Goal: Find contact information: Find contact information

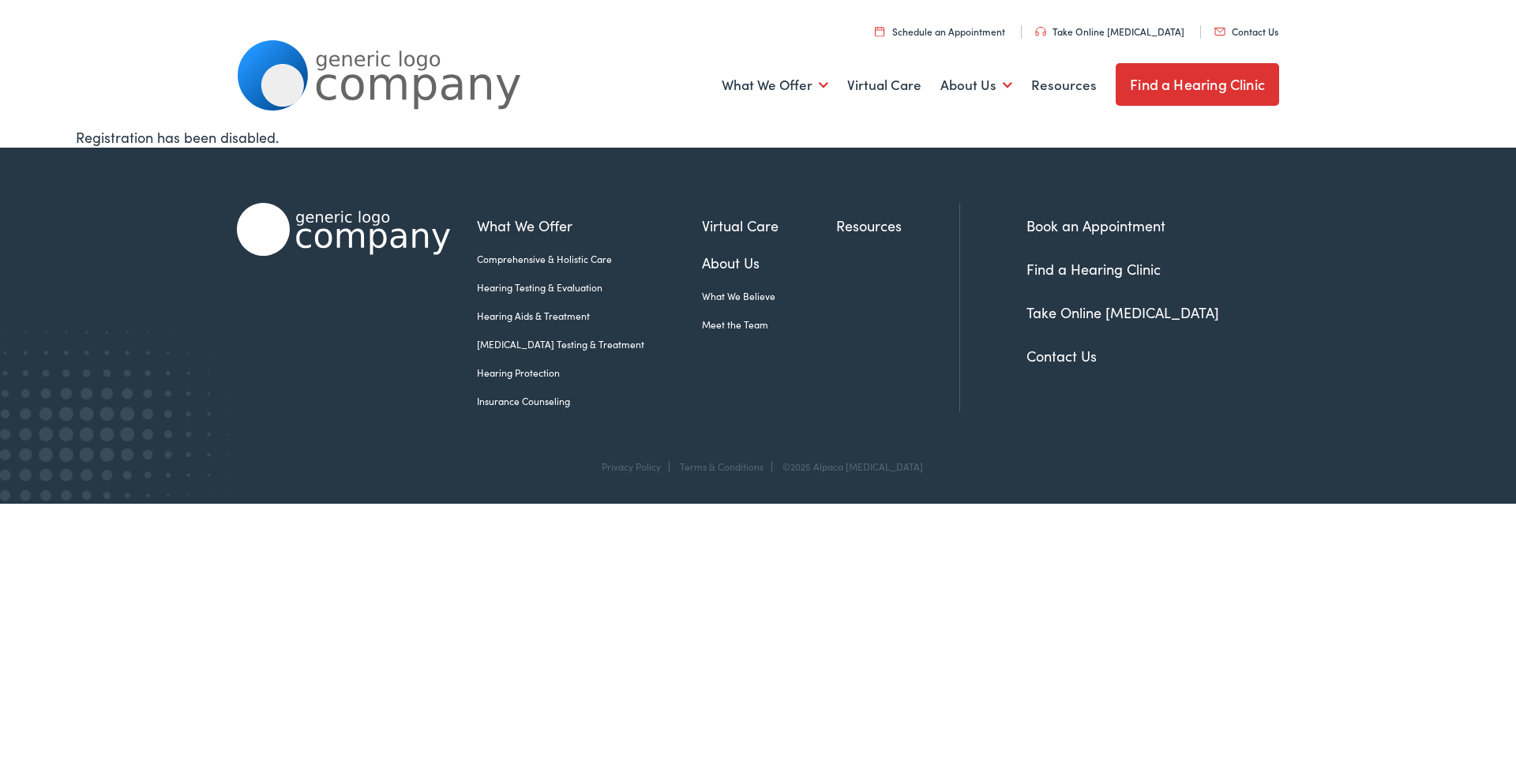
click at [1249, 33] on link "Contact Us" at bounding box center [1247, 31] width 64 height 14
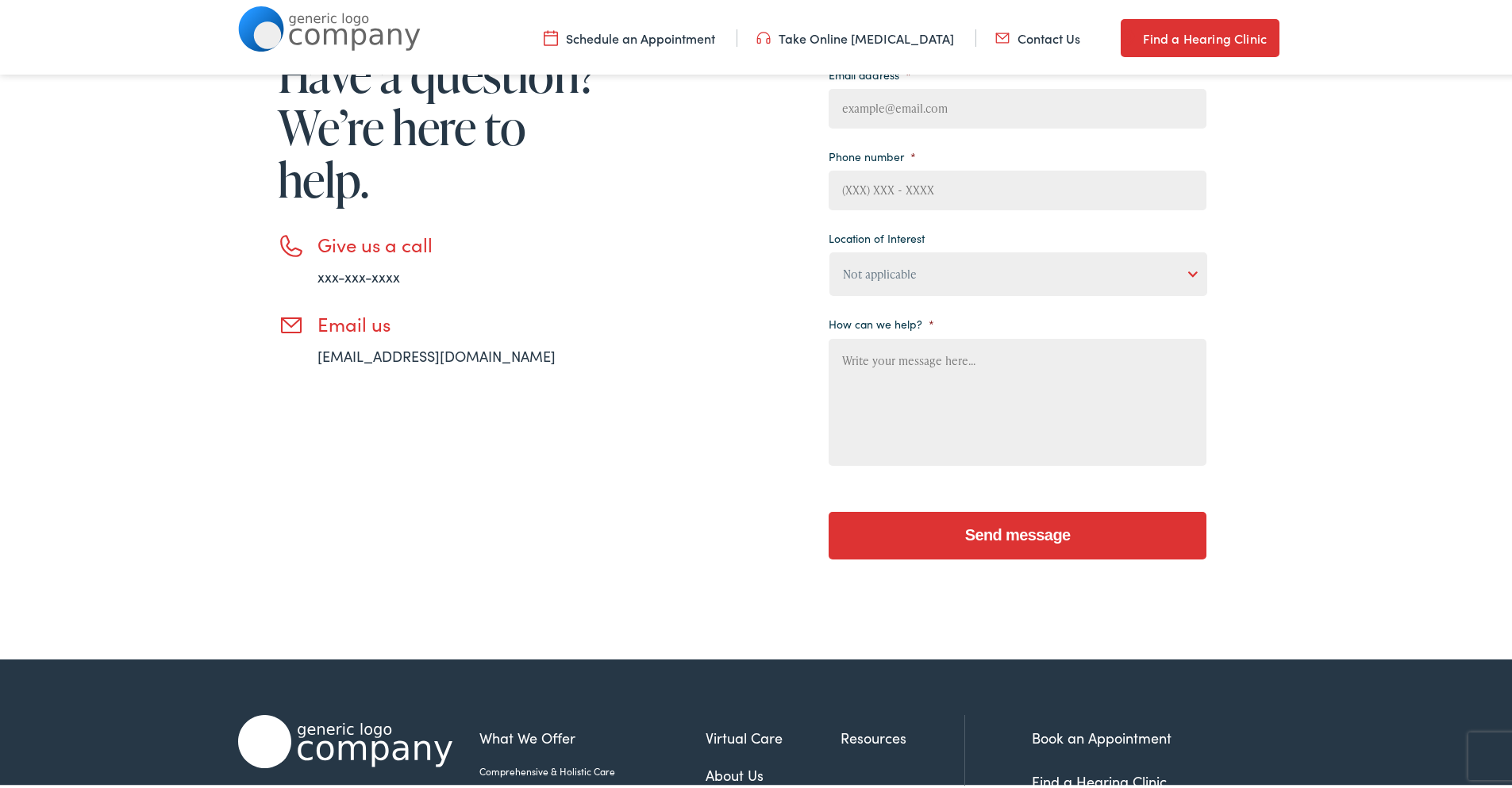
scroll to position [543, 0]
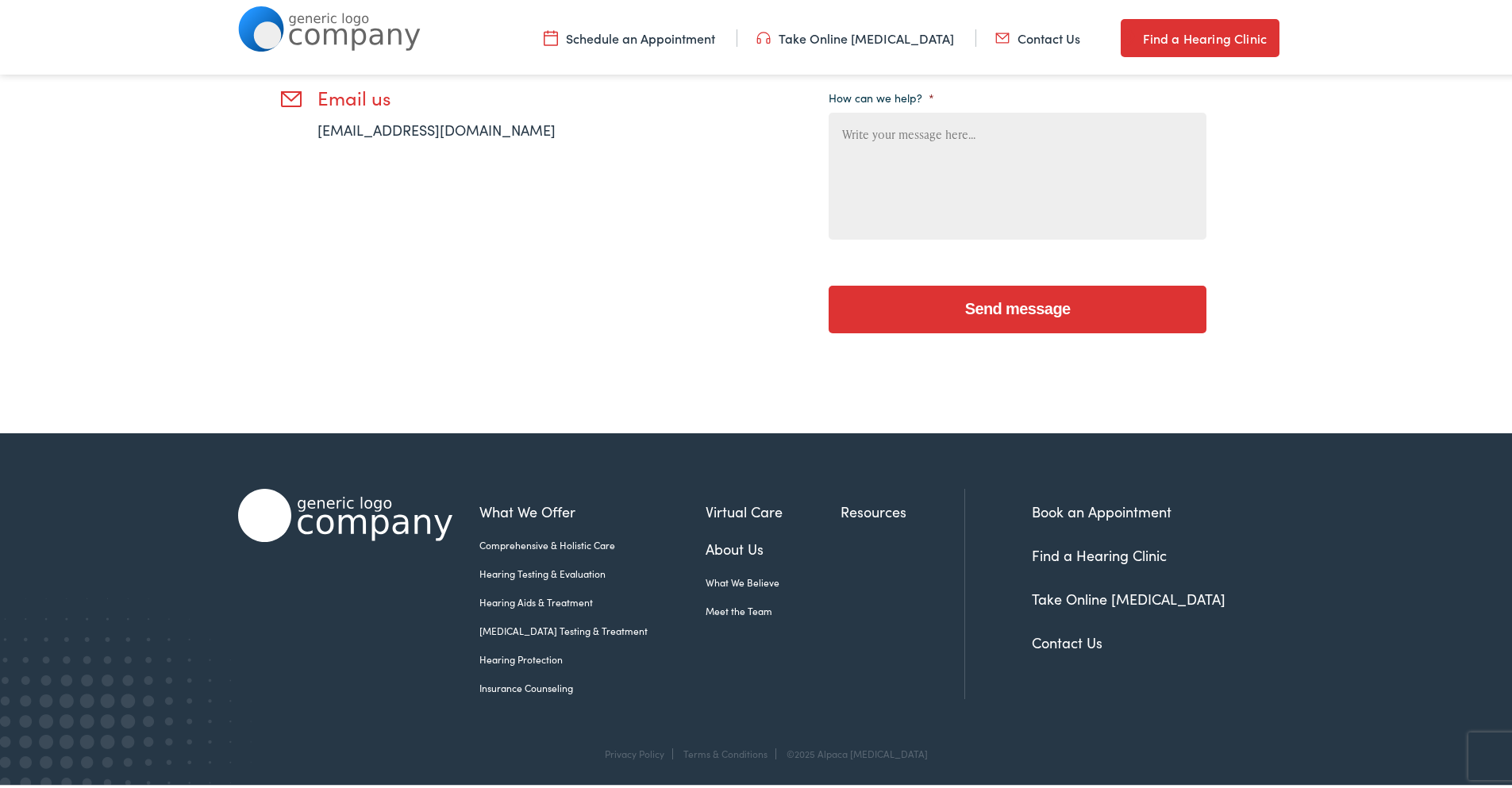
click at [1078, 641] on link "Contact Us" at bounding box center [1067, 640] width 71 height 19
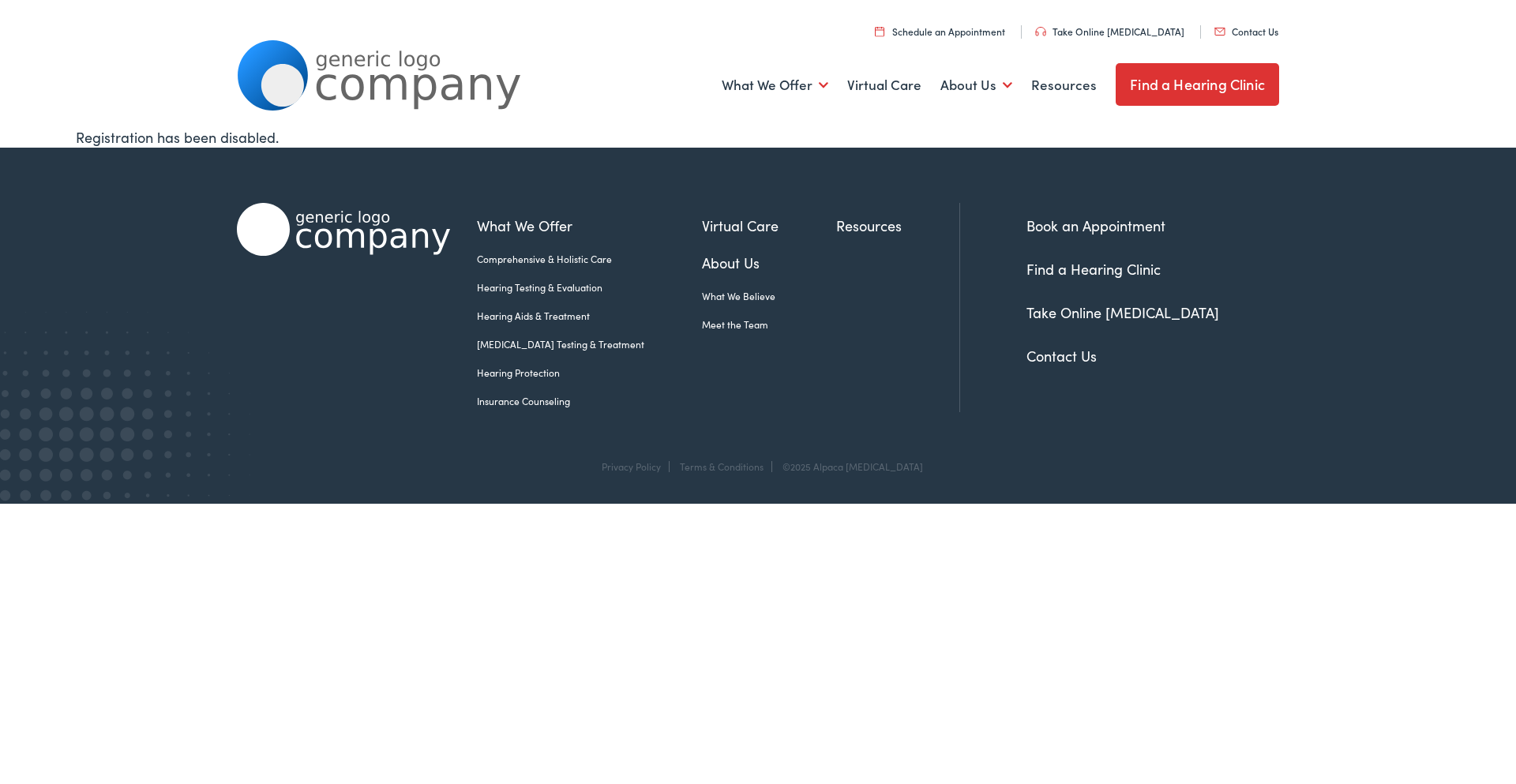
click at [702, 266] on link "About Us" at bounding box center [769, 263] width 134 height 21
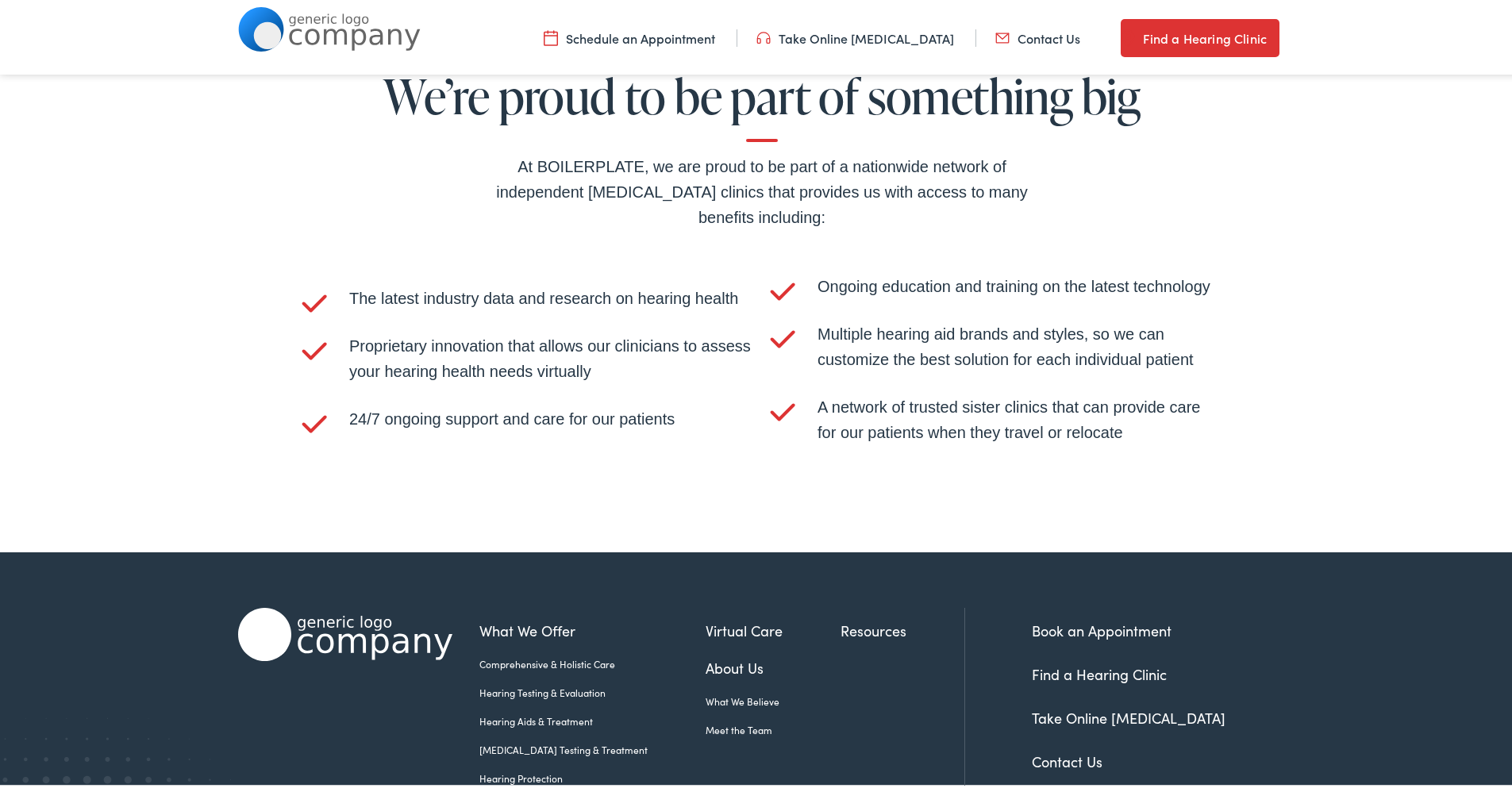
scroll to position [3291, 0]
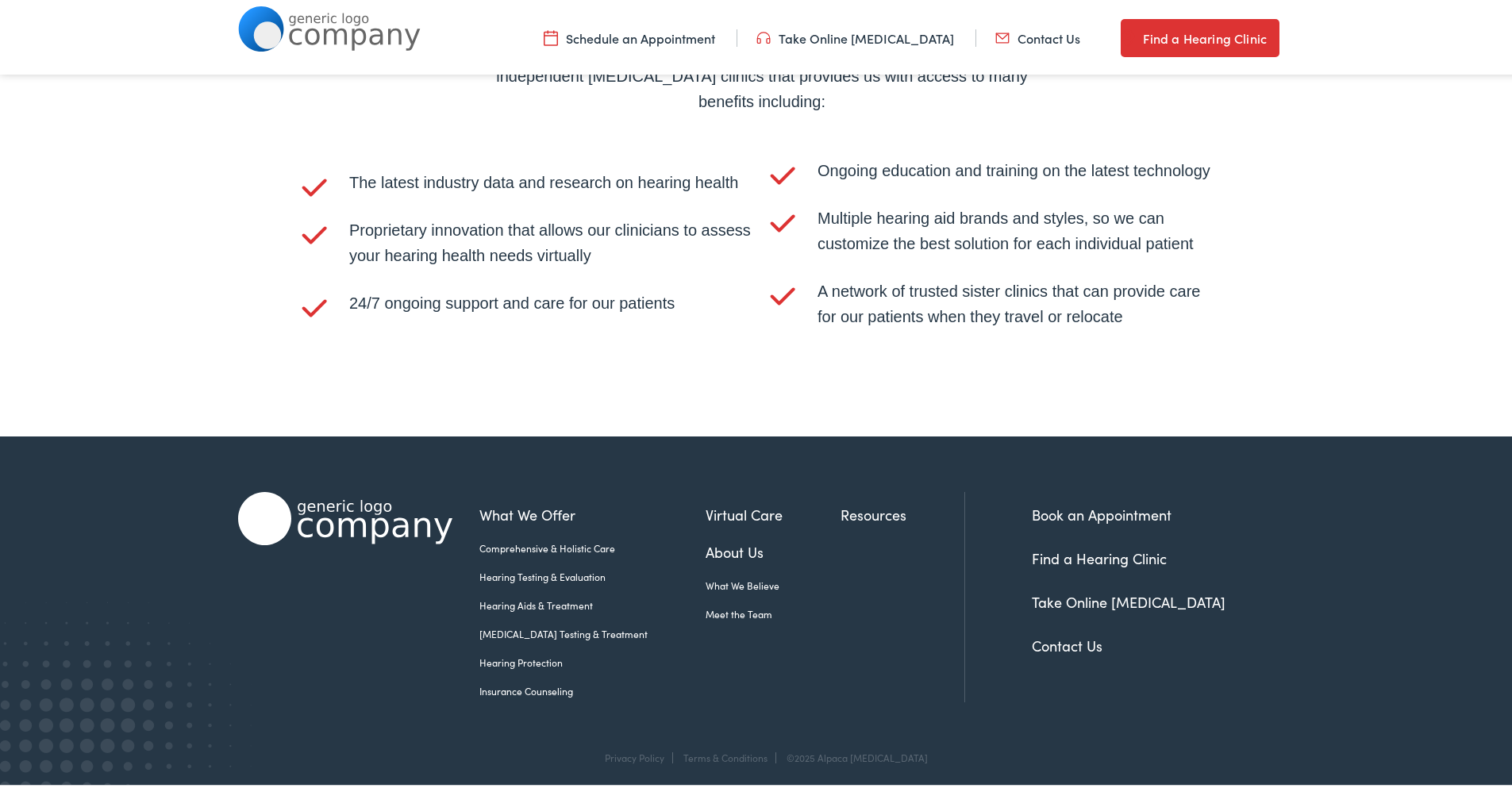
click at [1049, 636] on link "Contact Us" at bounding box center [1067, 642] width 71 height 19
